Goal: Task Accomplishment & Management: Use online tool/utility

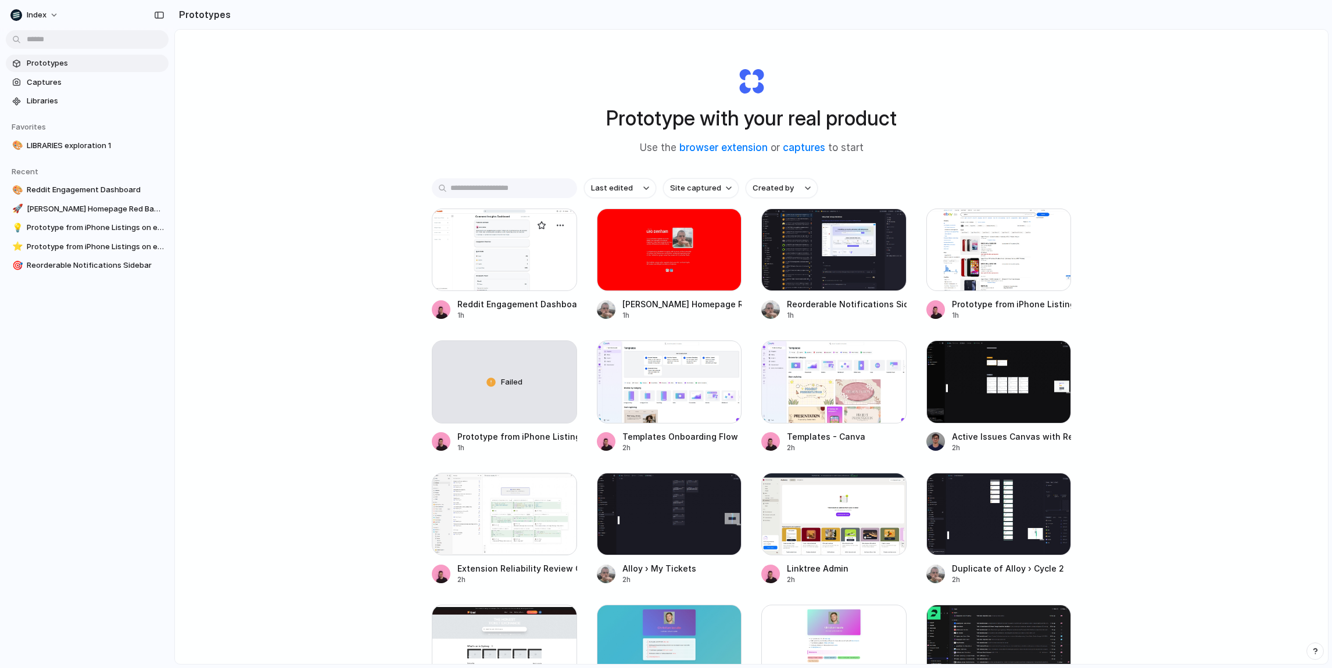
click at [511, 276] on div at bounding box center [504, 250] width 145 height 83
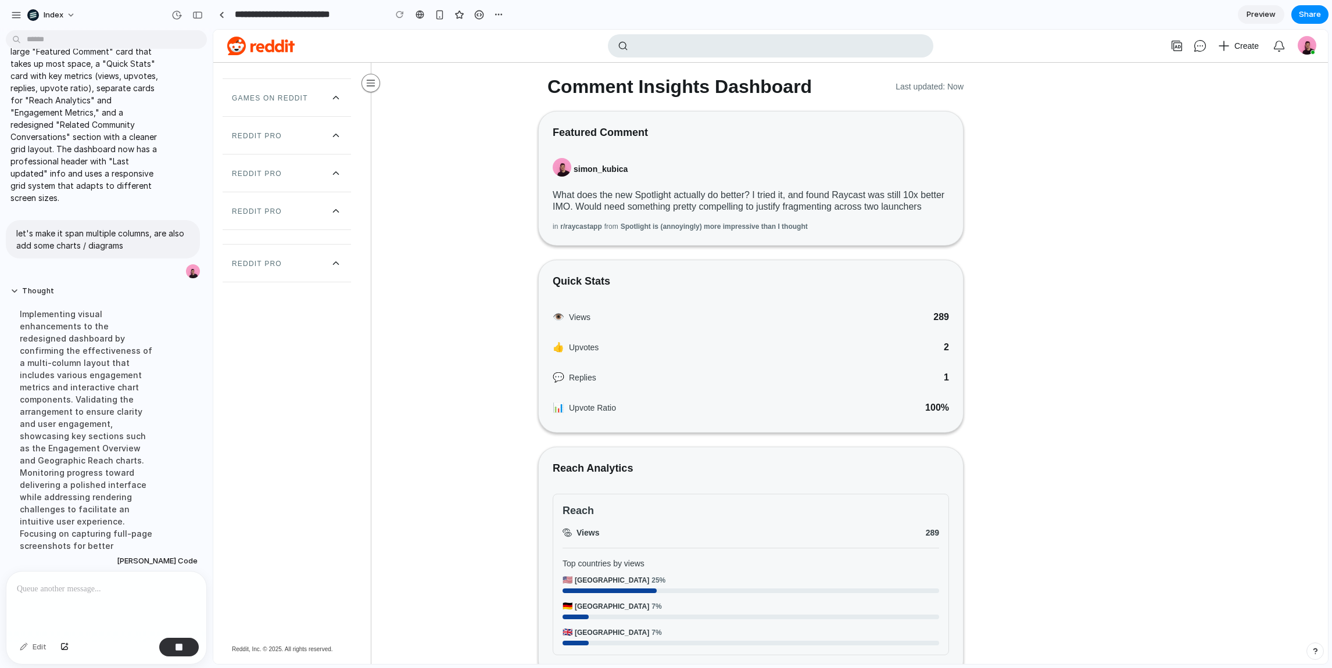
scroll to position [210, 0]
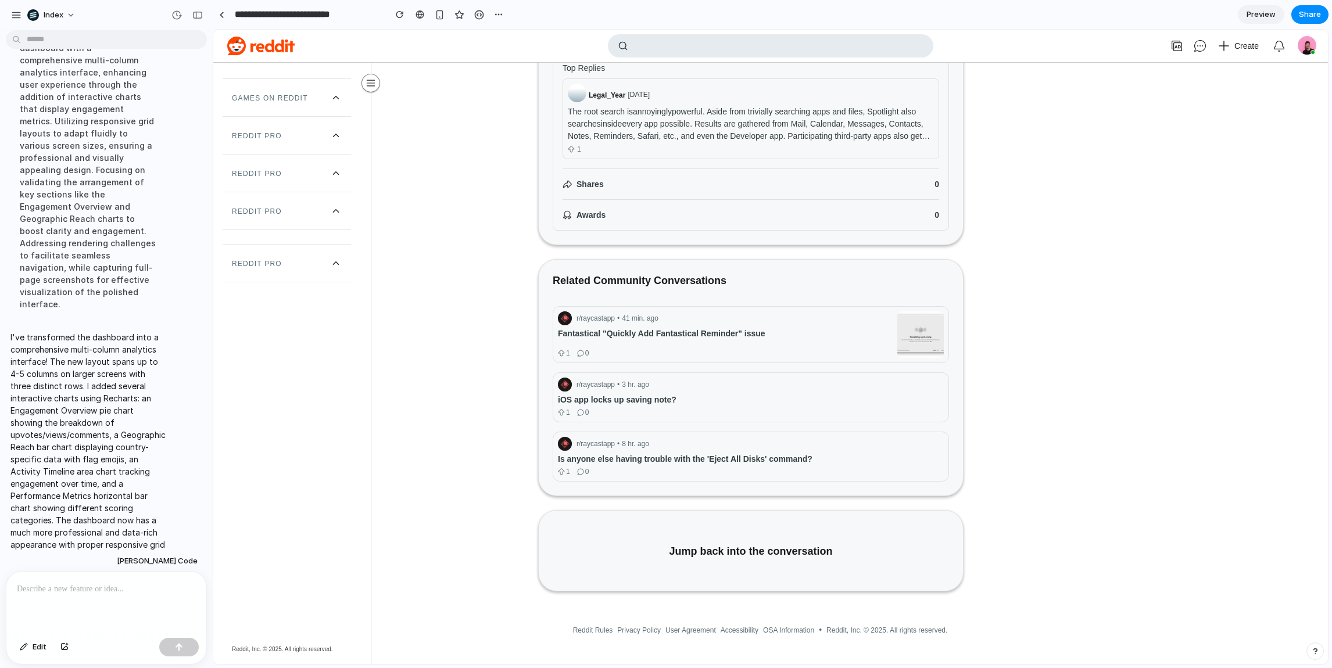
scroll to position [0, 0]
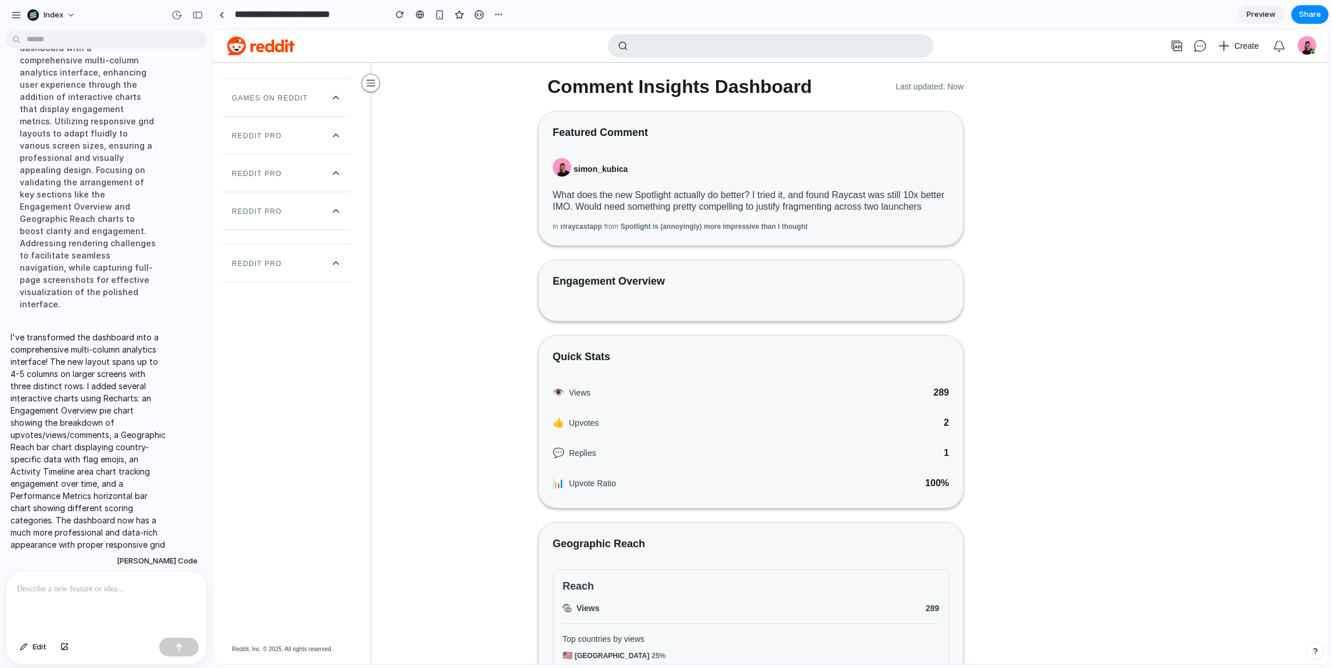
click at [607, 298] on div "Engagement Overview" at bounding box center [751, 285] width 396 height 23
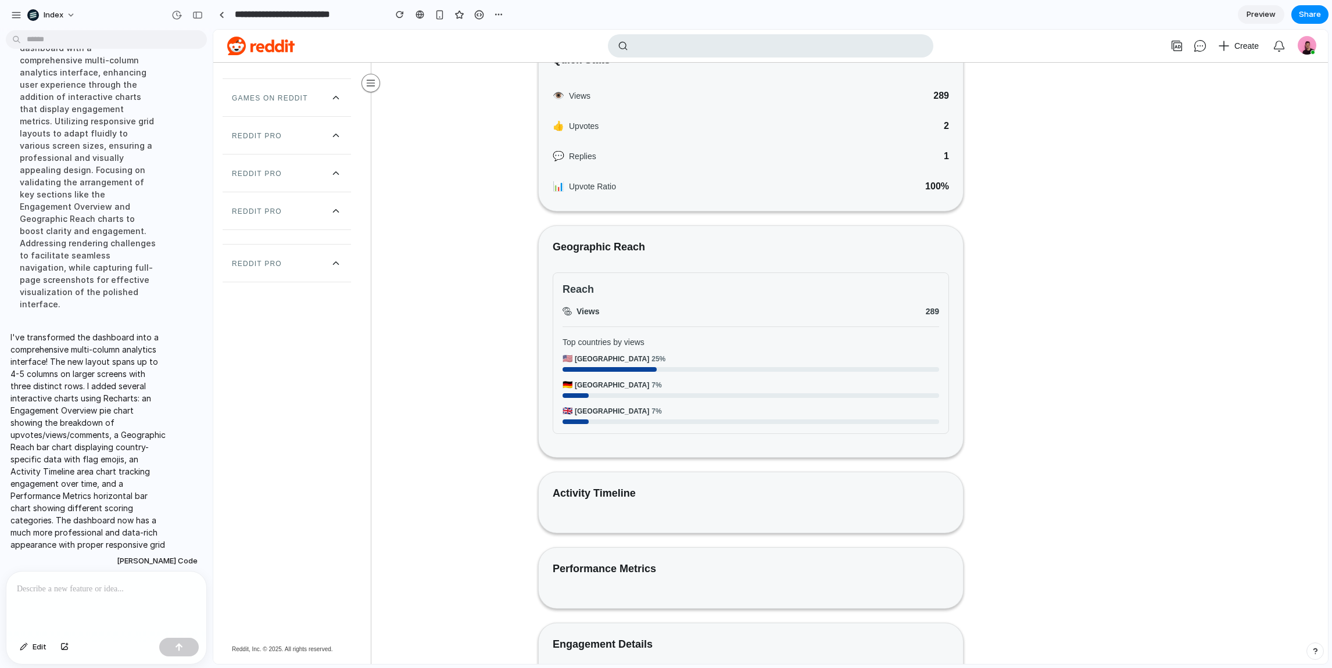
scroll to position [287, 0]
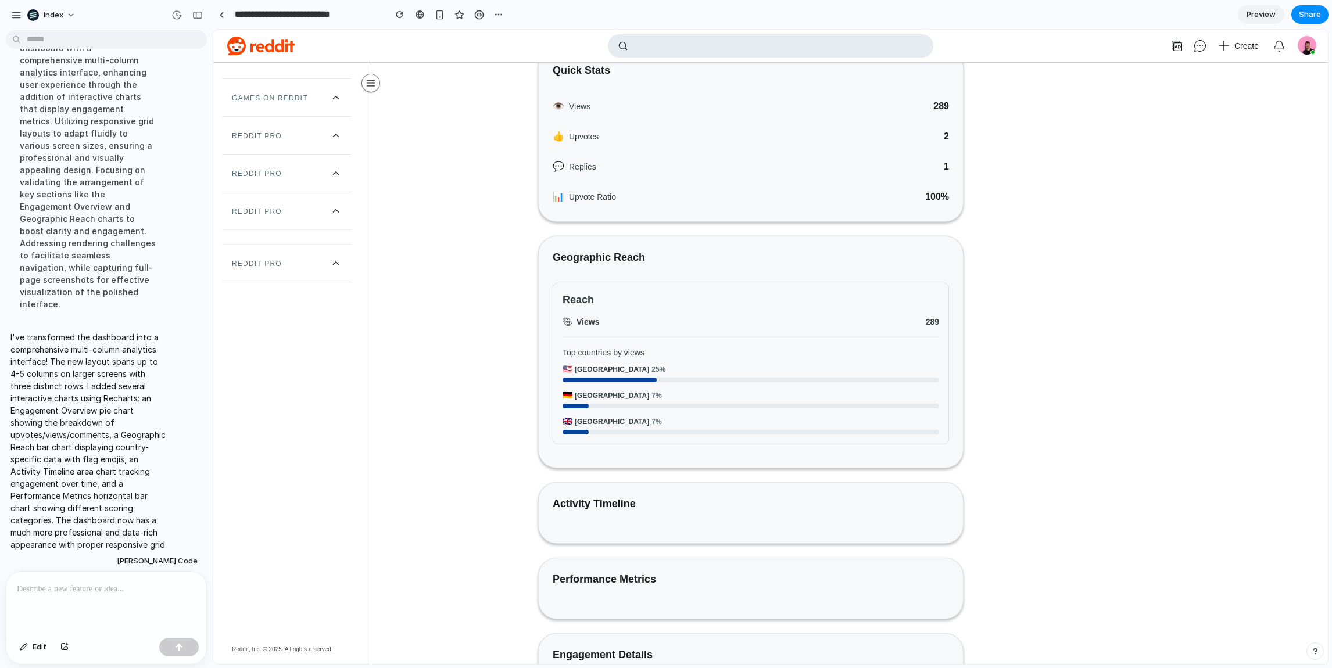
click at [617, 382] on div at bounding box center [610, 380] width 94 height 5
drag, startPoint x: 593, startPoint y: 360, endPoint x: 641, endPoint y: 432, distance: 86.6
click at [641, 432] on section "Reach Views 289 Top countries by views 🇺🇸 [GEOGRAPHIC_DATA] 25% 🇩🇪 [GEOGRAPHIC_…" at bounding box center [751, 364] width 396 height 162
click at [652, 427] on p "7%" at bounding box center [657, 421] width 10 height 9
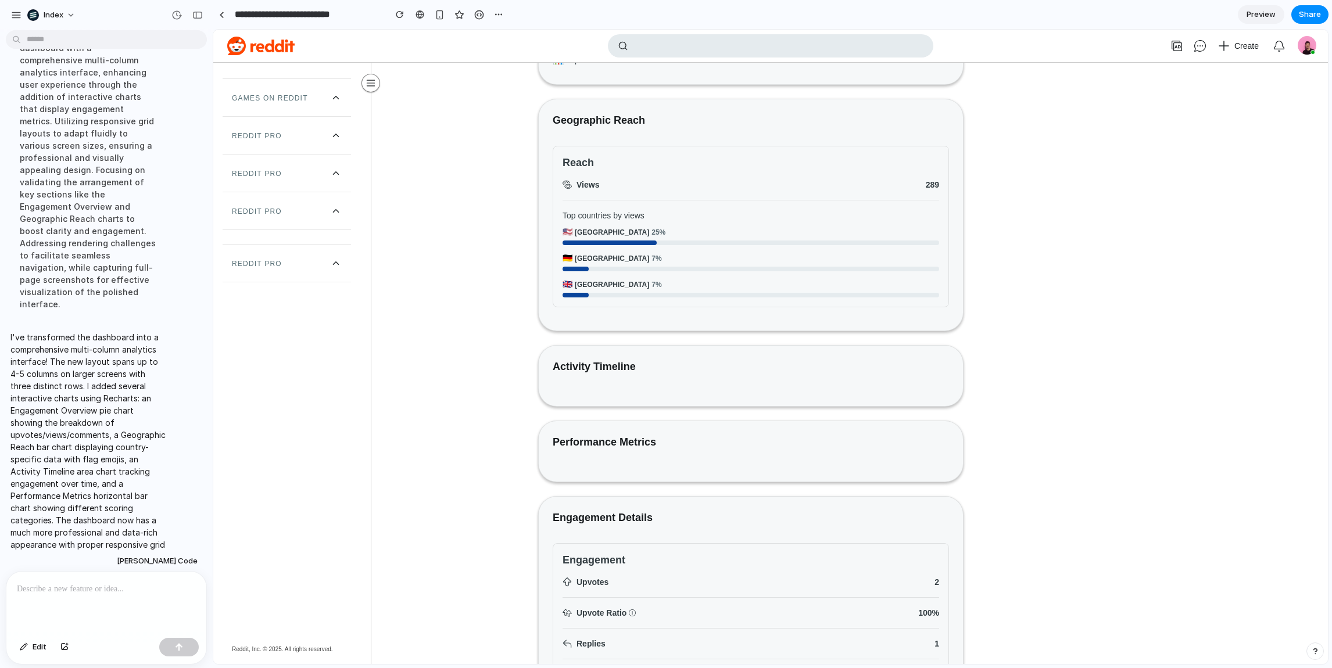
scroll to position [624, 0]
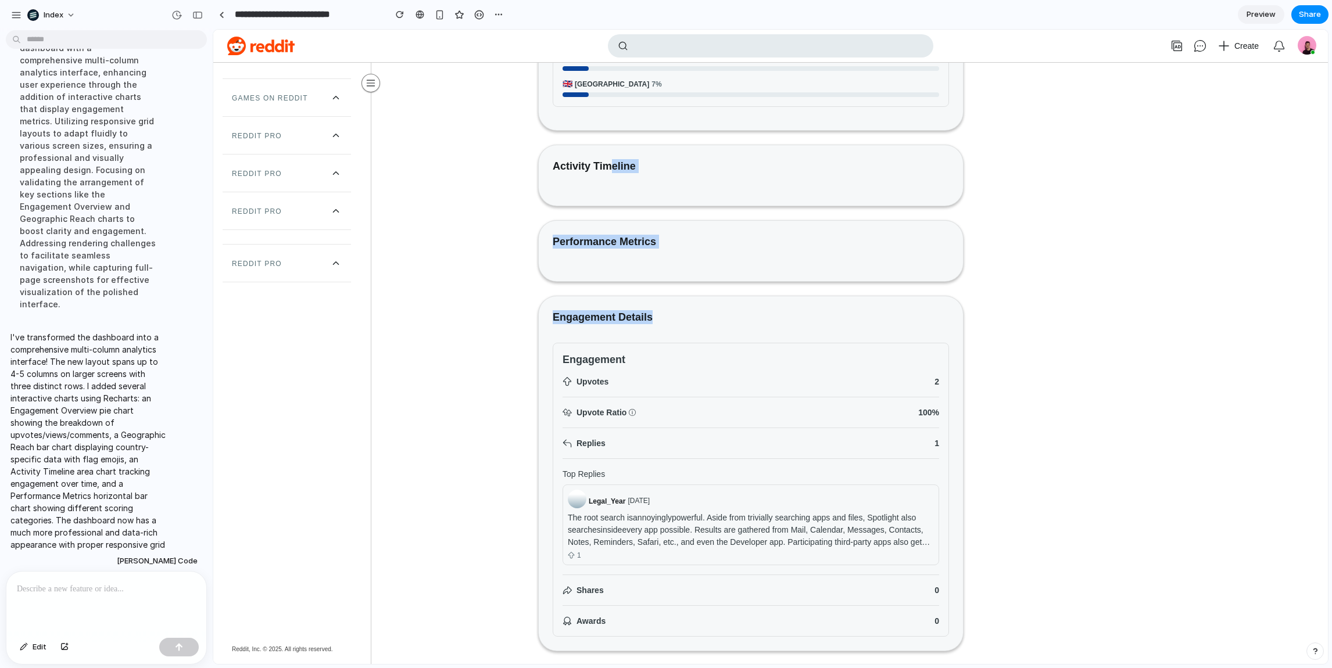
drag, startPoint x: 610, startPoint y: 183, endPoint x: 766, endPoint y: 325, distance: 211.1
click at [766, 325] on div "Comment Insights Dashboard Last updated: Now Featured Comment [PERSON_NAME] Wha…" at bounding box center [750, 225] width 425 height 1546
click at [766, 324] on h2 "Engagement Details" at bounding box center [751, 317] width 396 height 14
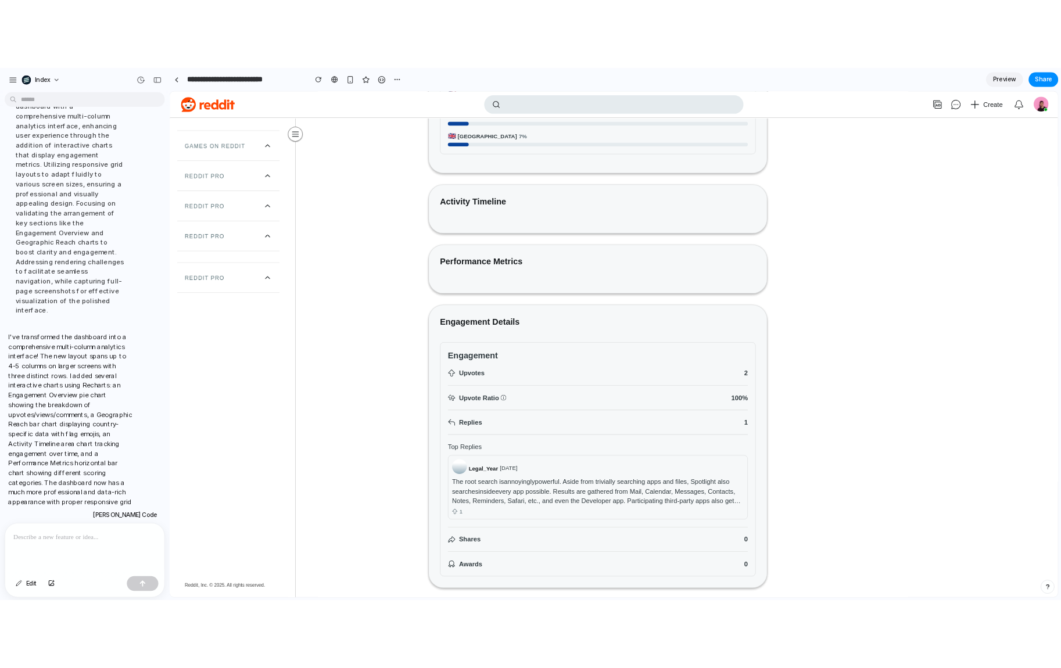
scroll to position [716, 0]
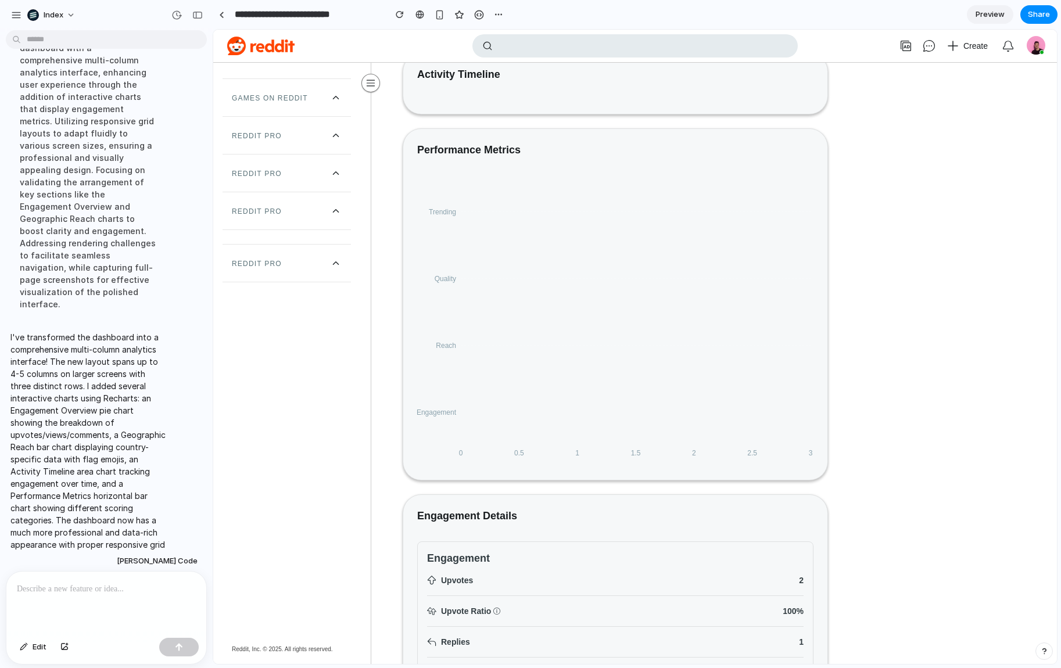
click at [1020, 282] on div at bounding box center [934, 271] width 184 height 1851
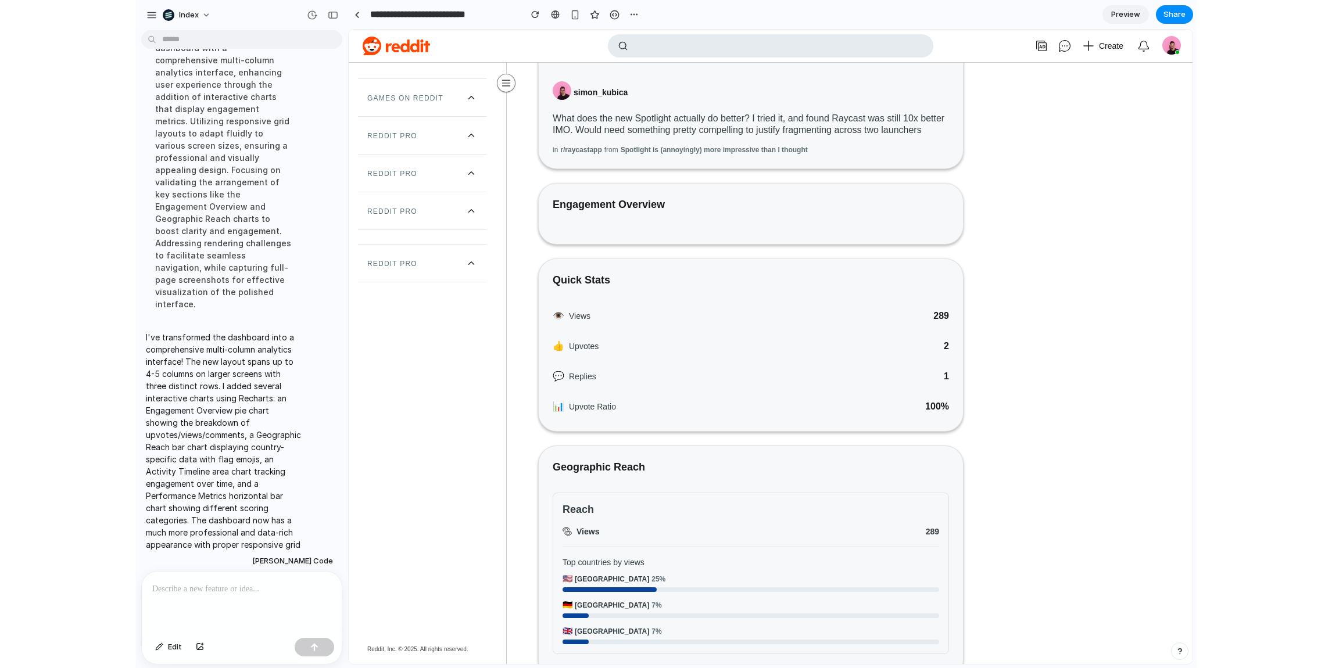
scroll to position [0, 0]
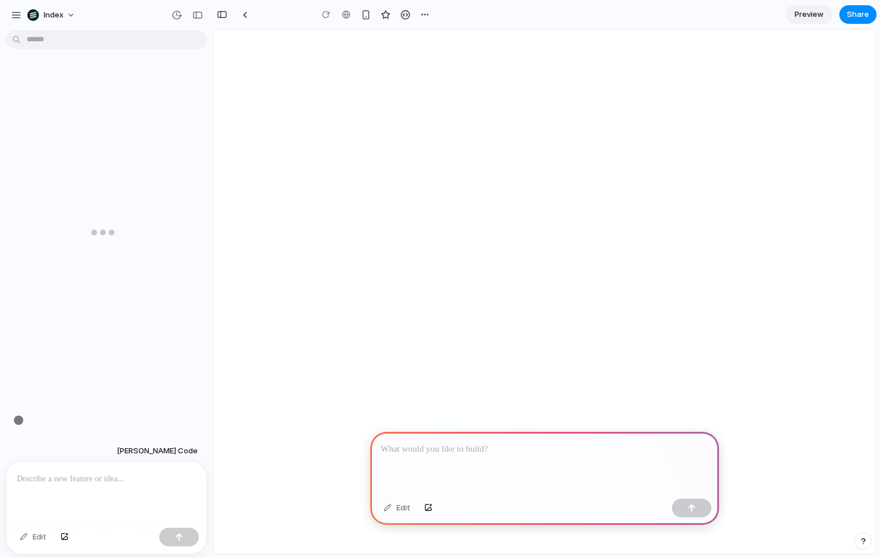
scroll to position [0, 10]
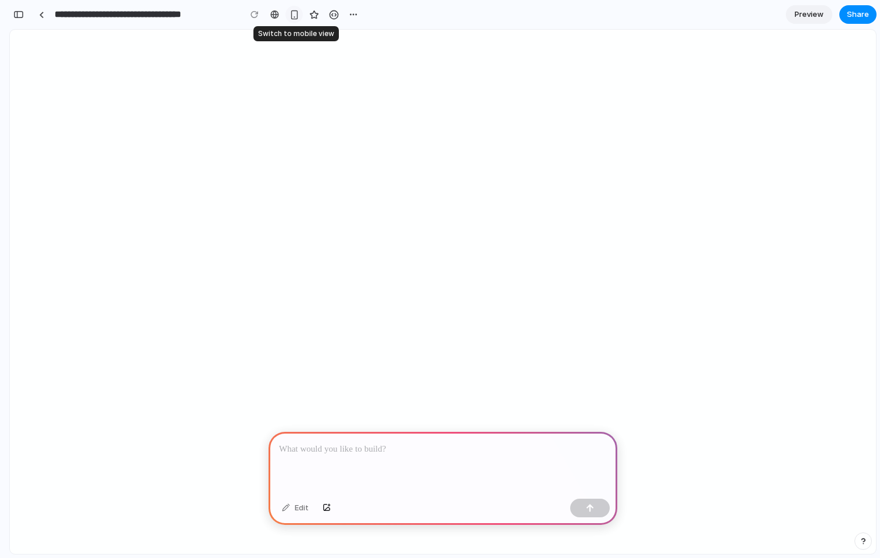
click at [295, 16] on div "button" at bounding box center [294, 15] width 10 height 10
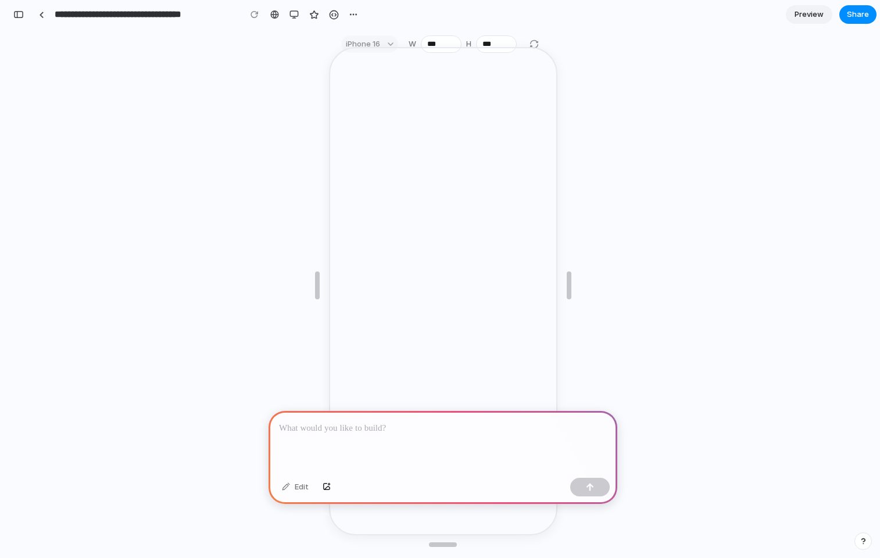
click at [285, 6] on button "button" at bounding box center [293, 14] width 17 height 17
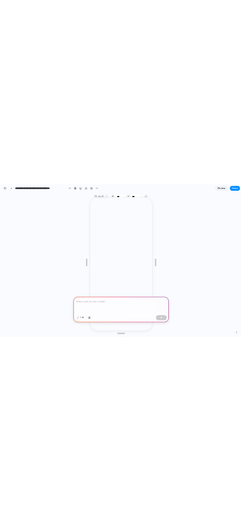
scroll to position [0, 0]
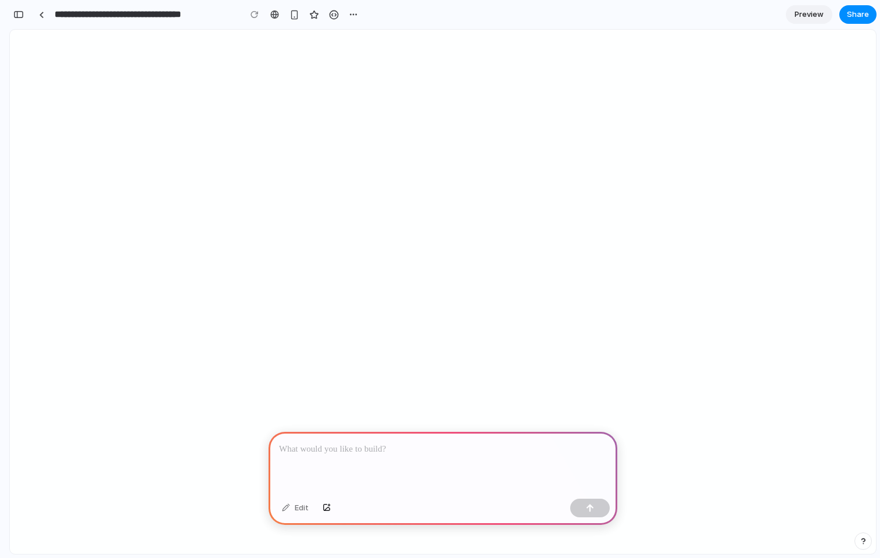
click at [285, 6] on button "button" at bounding box center [293, 14] width 17 height 17
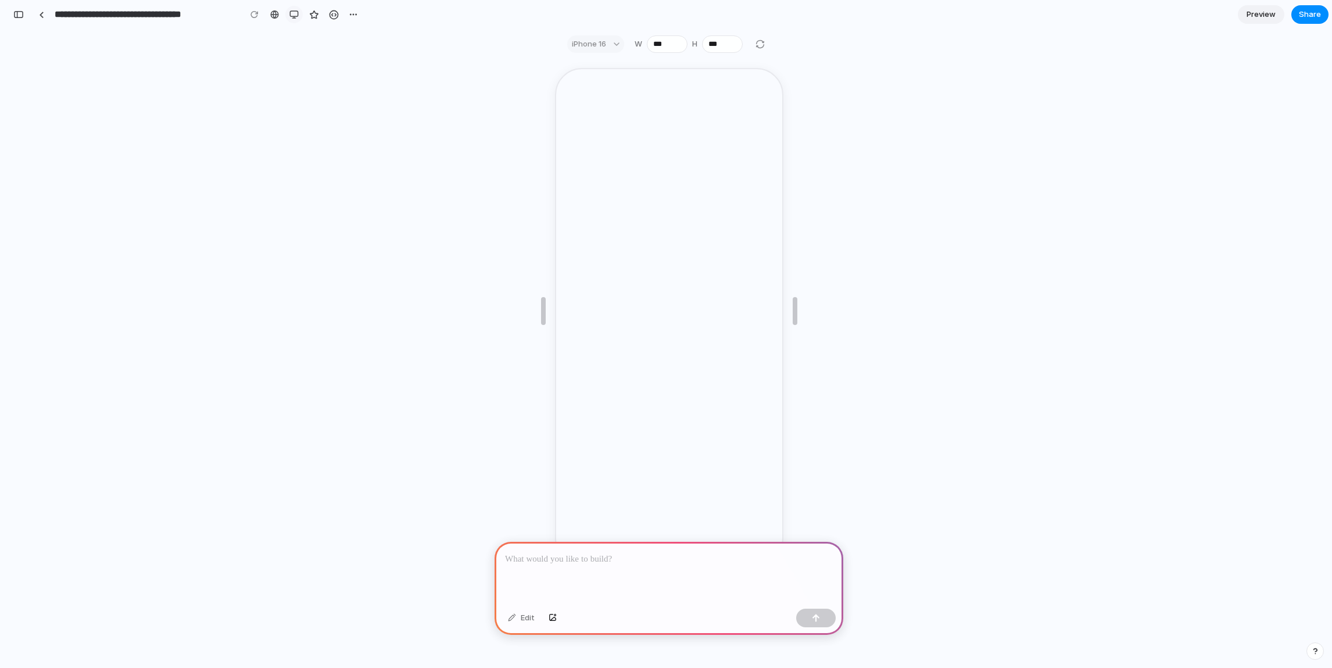
click at [295, 13] on div "button" at bounding box center [293, 14] width 9 height 9
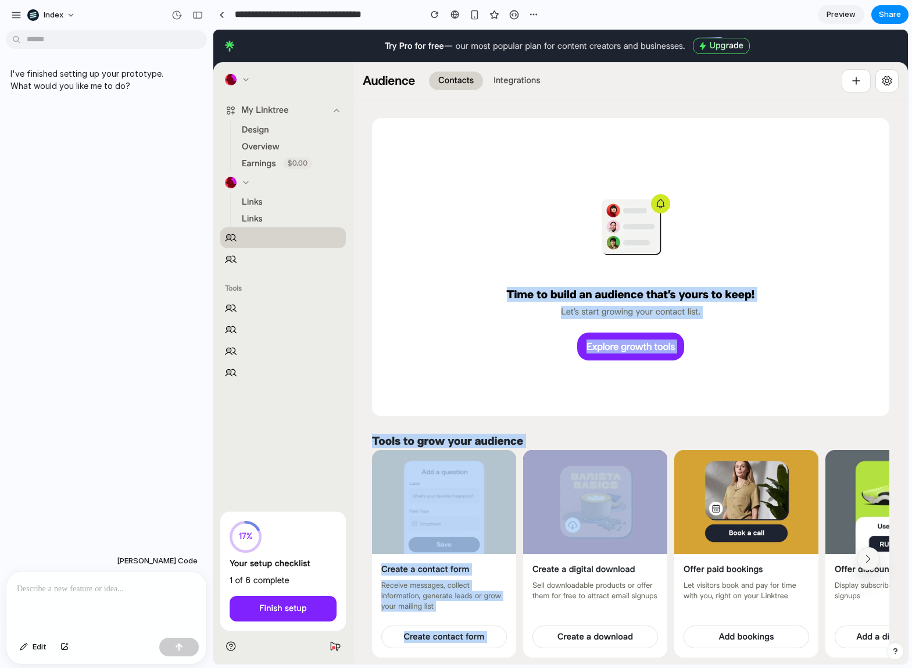
drag, startPoint x: 467, startPoint y: 291, endPoint x: 625, endPoint y: 499, distance: 261.3
click at [625, 499] on div "Time to build an audience that’s yours to keep! Let’s start growing your contac…" at bounding box center [630, 392] width 517 height 549
